Goal: Transaction & Acquisition: Book appointment/travel/reservation

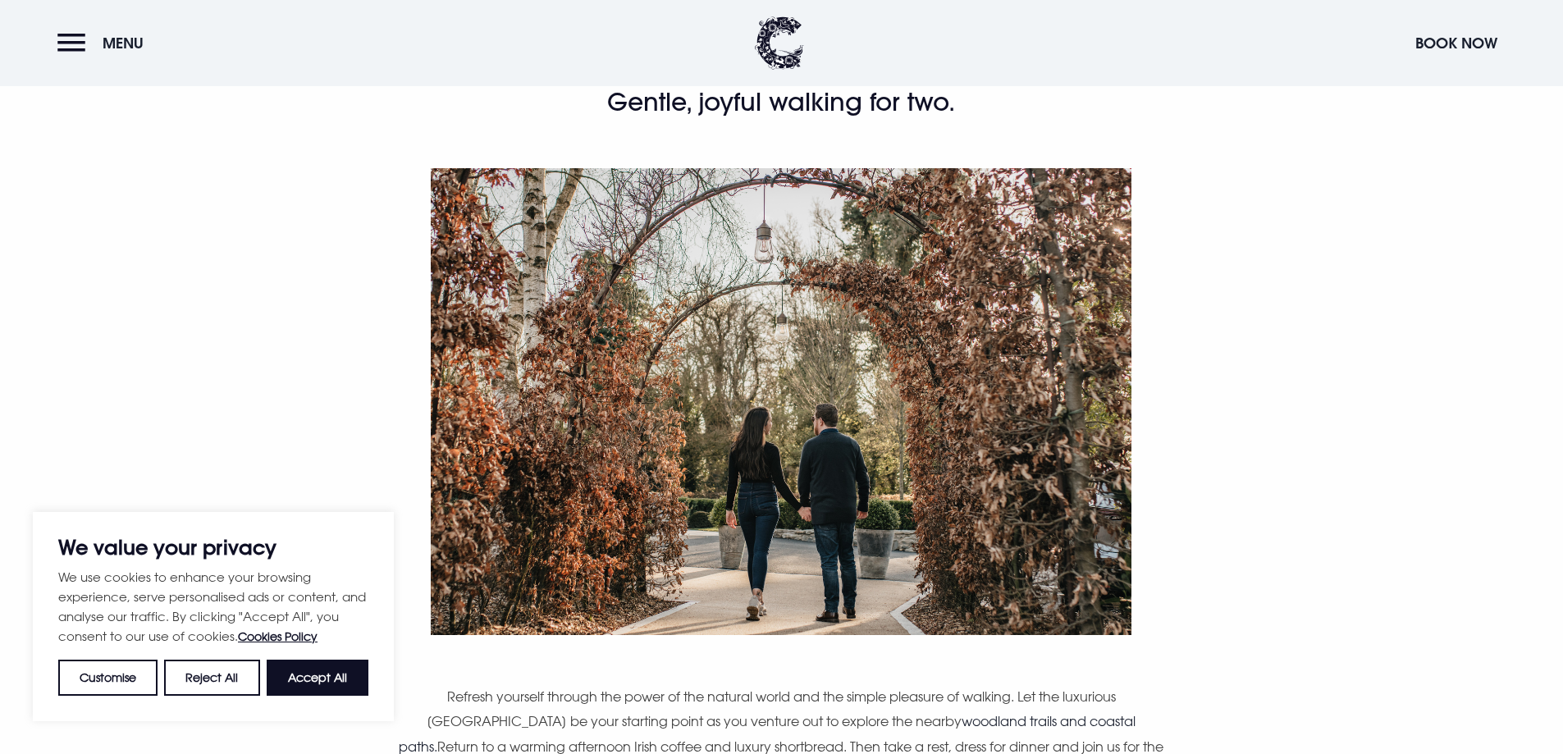
scroll to position [656, 0]
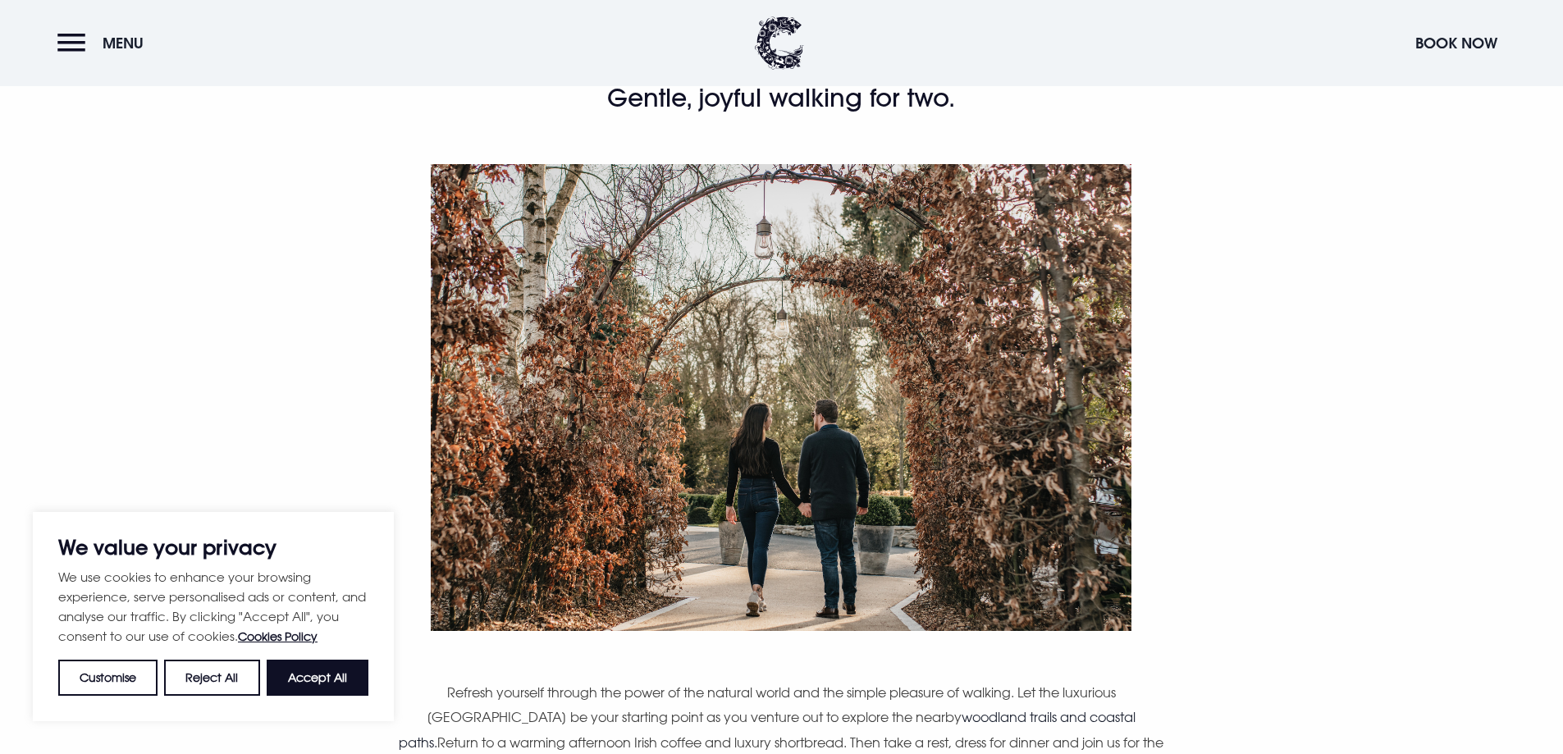
drag, startPoint x: 318, startPoint y: 672, endPoint x: 340, endPoint y: 672, distance: 22.2
click at [320, 672] on button "Accept All" at bounding box center [318, 678] width 102 height 36
checkbox input "true"
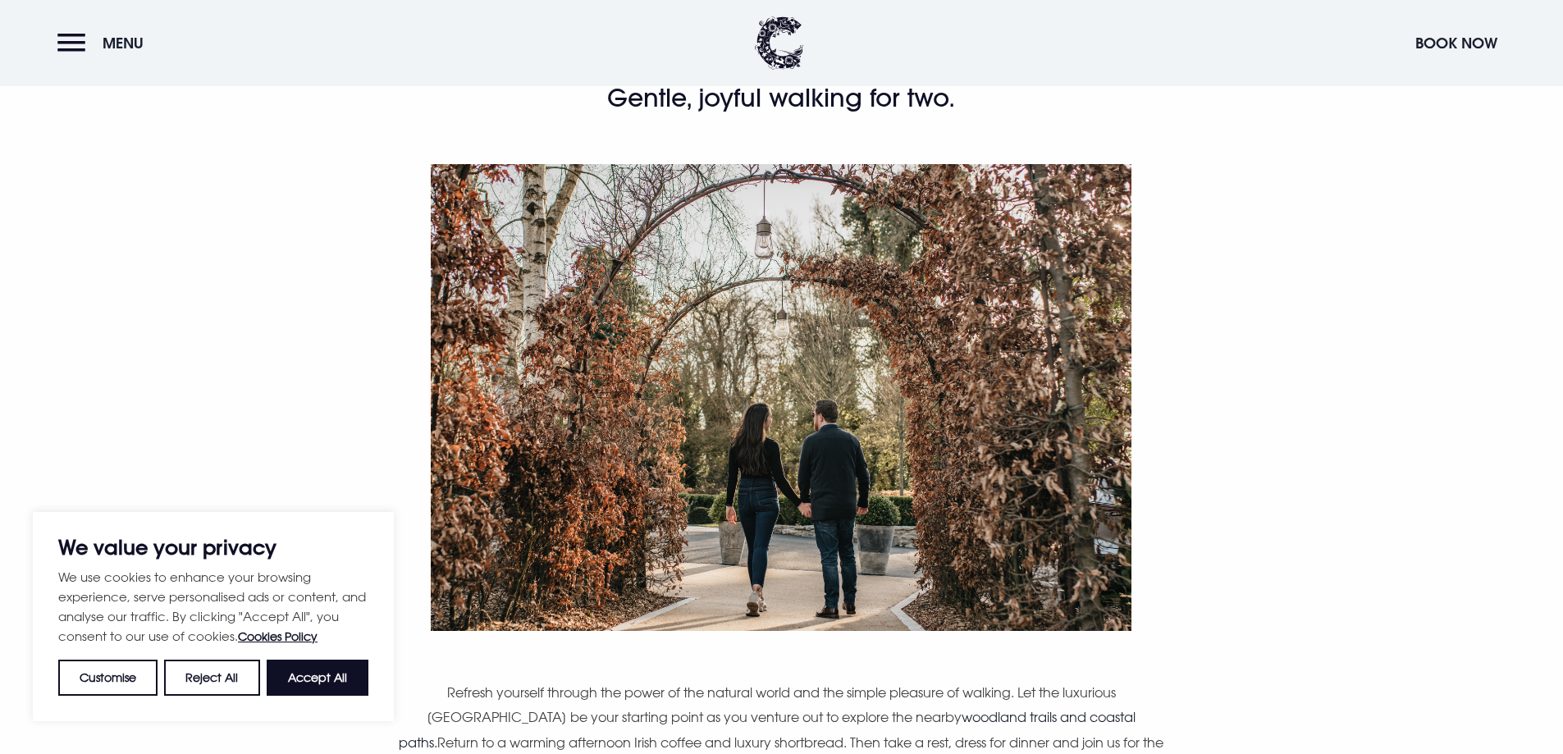
checkbox input "true"
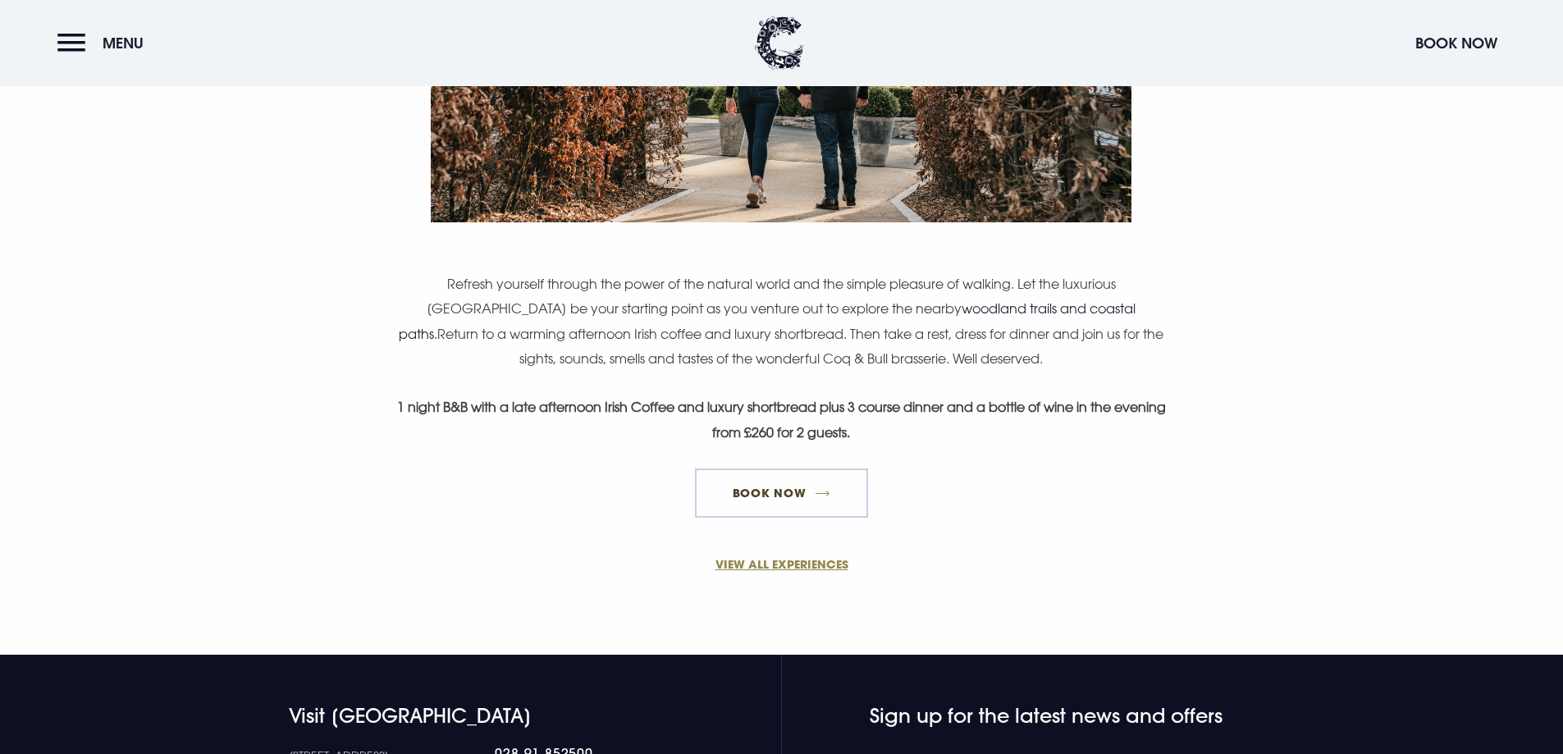
scroll to position [1067, 0]
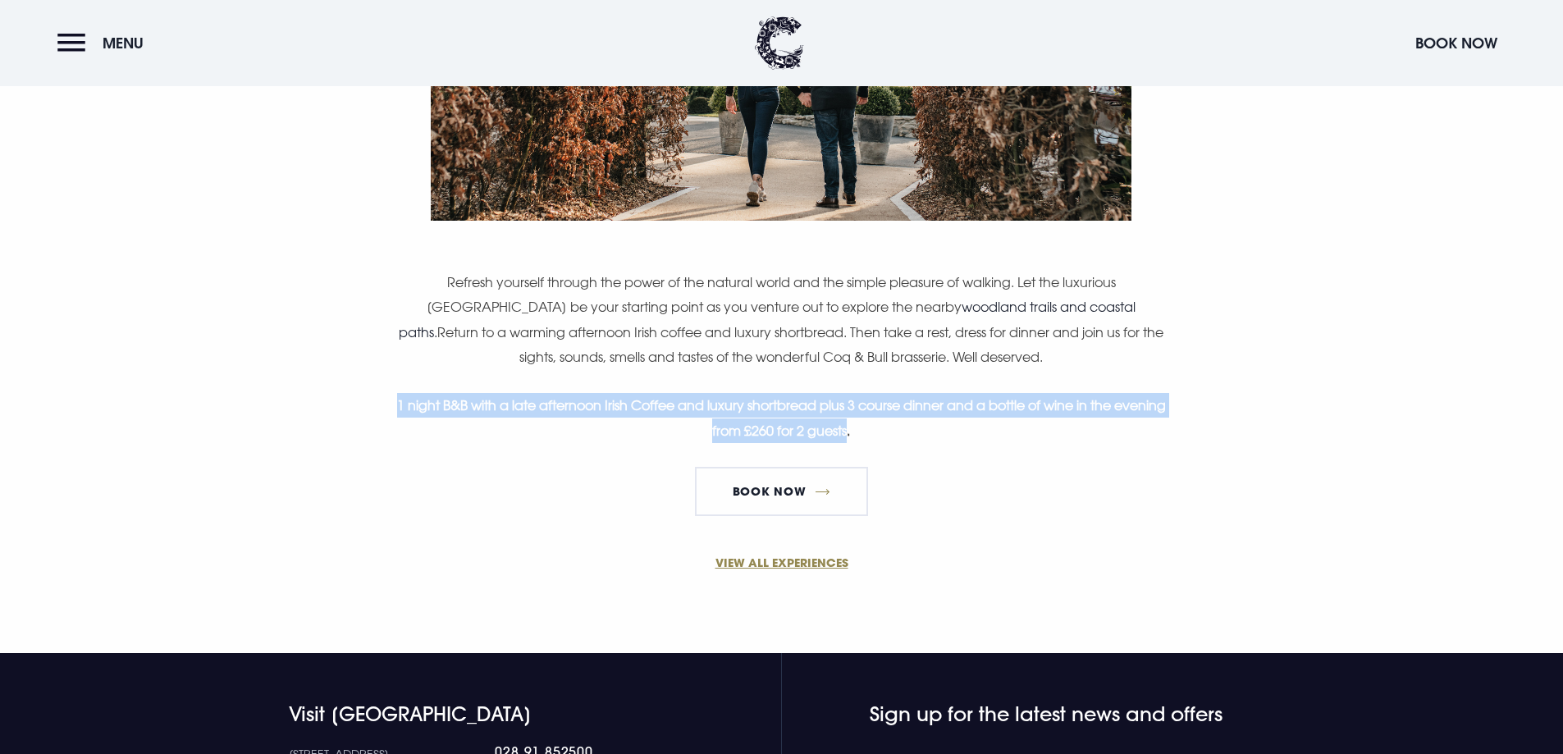
drag, startPoint x: 417, startPoint y: 401, endPoint x: 877, endPoint y: 432, distance: 461.4
click at [877, 432] on p "1 night B&B with a late afternoon Irish Coffee and luxury shortbread plus 3 cou…" at bounding box center [781, 418] width 781 height 50
copy strong "1 night B&B with a late afternoon Irish Coffee and luxury shortbread plus 3 cou…"
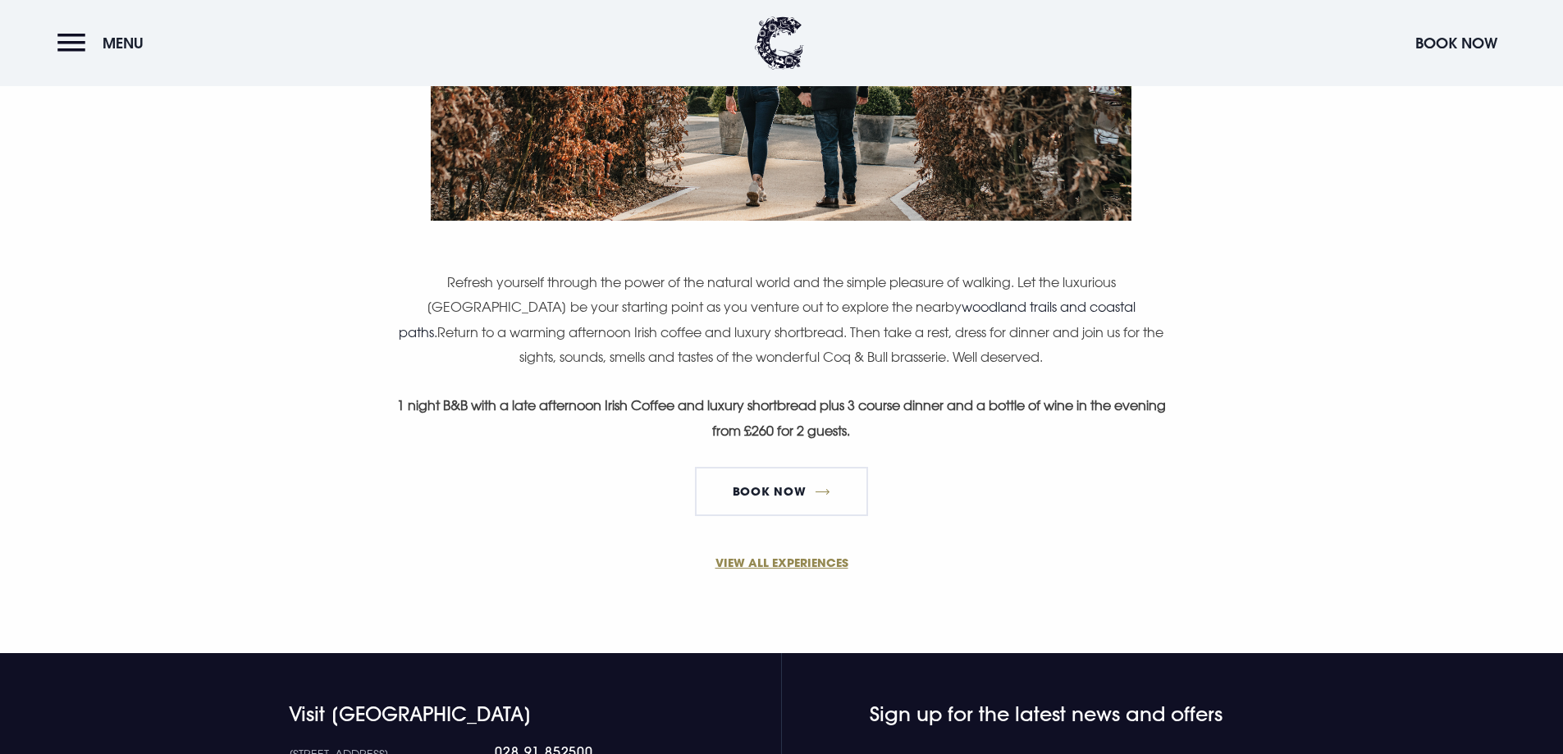
click at [1054, 536] on section "VIEW ALL EXPERIENCES" at bounding box center [781, 591] width 1563 height 124
click at [790, 564] on link "VIEW ALL EXPERIENCES" at bounding box center [781, 562] width 781 height 17
